Goal: Transaction & Acquisition: Obtain resource

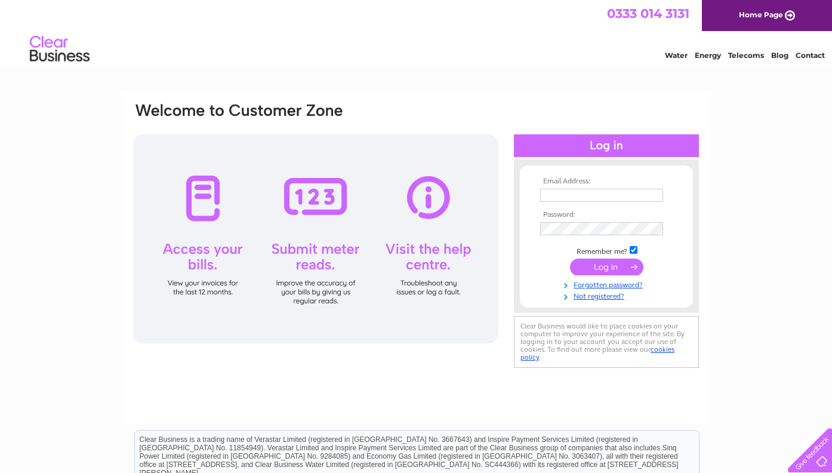
type input "[EMAIL_ADDRESS][DOMAIN_NAME]"
click at [610, 266] on input "submit" at bounding box center [606, 267] width 73 height 17
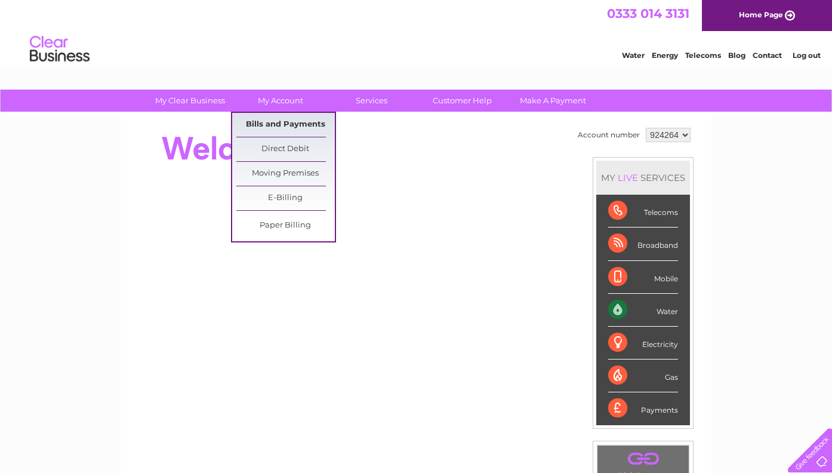
click at [287, 125] on link "Bills and Payments" at bounding box center [285, 125] width 99 height 24
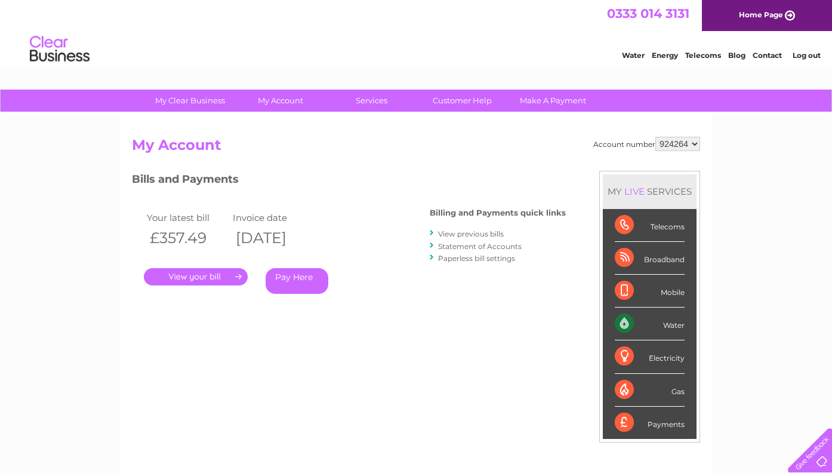
click at [233, 274] on link "." at bounding box center [196, 276] width 104 height 17
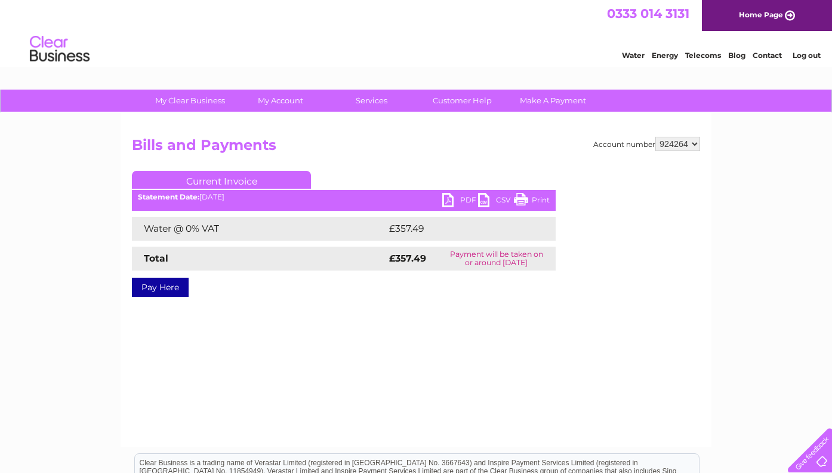
click at [447, 201] on link "PDF" at bounding box center [461, 201] width 36 height 17
click at [665, 147] on select "924264 924346" at bounding box center [678, 144] width 45 height 14
select select "924346"
click at [656, 137] on select "924264 924346" at bounding box center [678, 144] width 45 height 14
click at [447, 205] on link "PDF" at bounding box center [461, 201] width 36 height 17
